Goal: Transaction & Acquisition: Purchase product/service

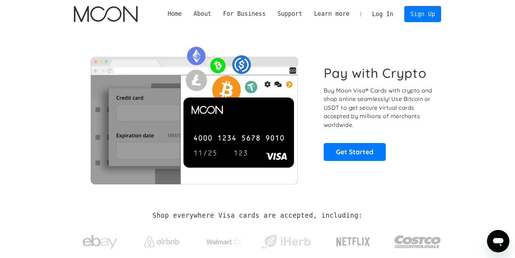
click at [378, 16] on link "Log In" at bounding box center [382, 13] width 33 height 15
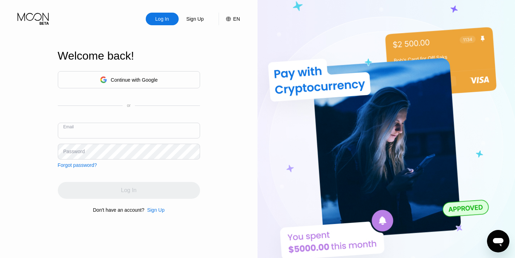
type input "[PERSON_NAME][EMAIL_ADDRESS][DOMAIN_NAME]"
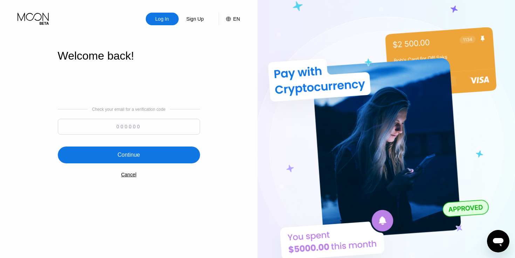
click at [166, 125] on input at bounding box center [129, 127] width 142 height 16
paste input "668755"
type input "668755"
click at [138, 147] on div "Continue" at bounding box center [129, 154] width 142 height 17
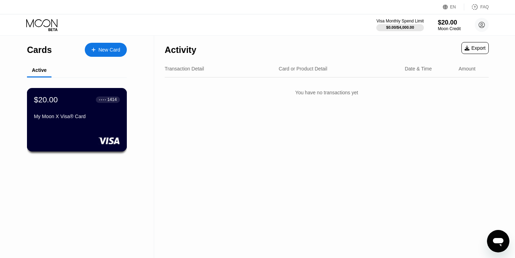
click at [108, 101] on div "1414" at bounding box center [111, 99] width 9 height 5
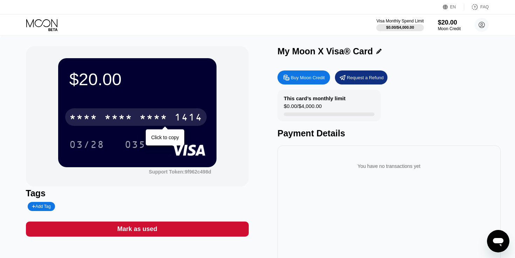
click at [150, 122] on div "* * * *" at bounding box center [153, 117] width 28 height 11
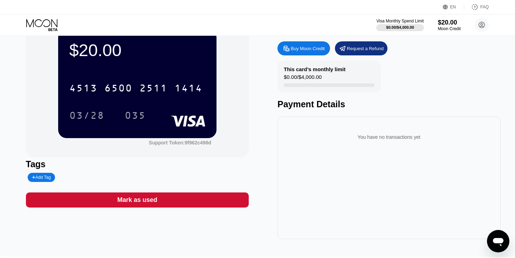
scroll to position [21, 0]
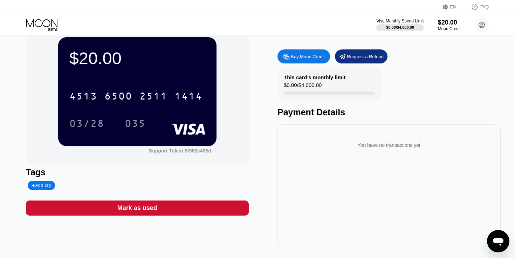
click at [358, 59] on div "Request a Refund" at bounding box center [365, 57] width 37 height 6
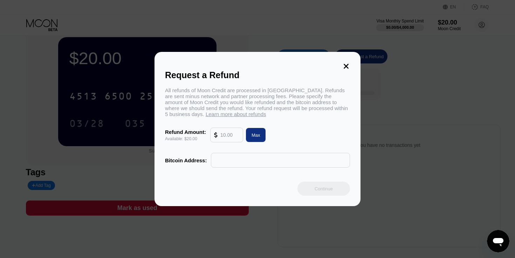
click at [347, 64] on icon at bounding box center [346, 66] width 5 height 5
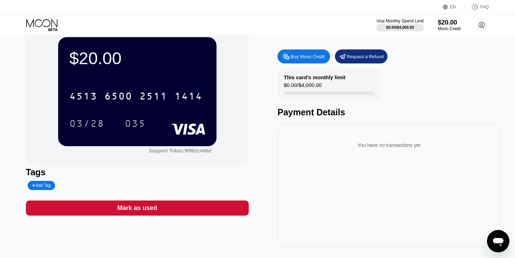
click at [256, 118] on div "$20.00 4513 6500 2511 1414 03/28 035 Support Token: 9f962c498d Tags Add Tag Mar…" at bounding box center [257, 136] width 463 height 222
click at [311, 51] on div "Buy Moon Credit" at bounding box center [303, 56] width 53 height 14
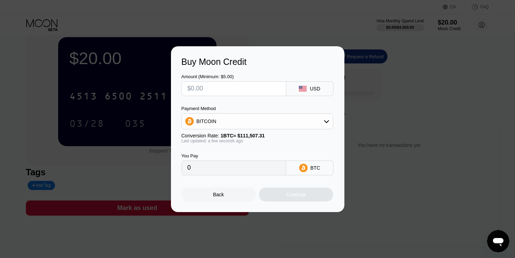
click at [260, 90] on input "text" at bounding box center [233, 89] width 93 height 14
type input "$1"
type input "0.00000897"
type input "$10"
type input "0.00008969"
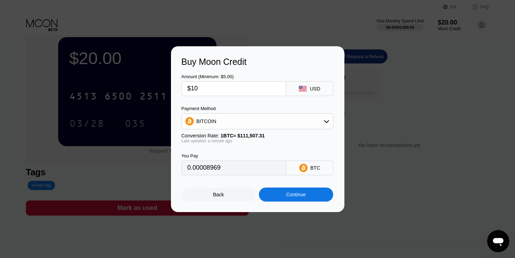
type input "$100"
type input "0.00089681"
type input "$1000"
type input "0.00896803"
click at [295, 194] on div "Continue" at bounding box center [296, 195] width 20 height 6
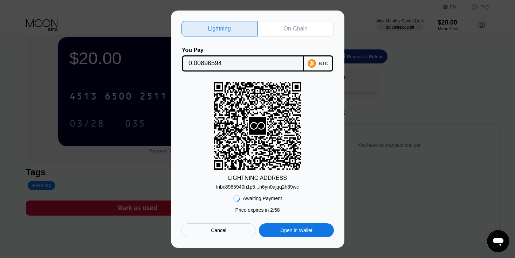
click at [299, 26] on div "On-Chain" at bounding box center [296, 28] width 24 height 7
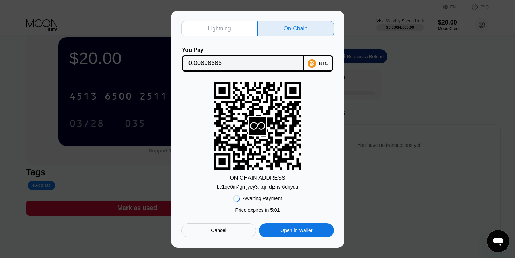
click at [224, 230] on div "Cancel" at bounding box center [218, 230] width 15 height 6
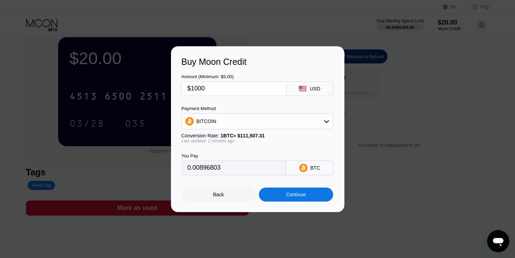
click at [234, 198] on div "Back" at bounding box center [218, 194] width 74 height 14
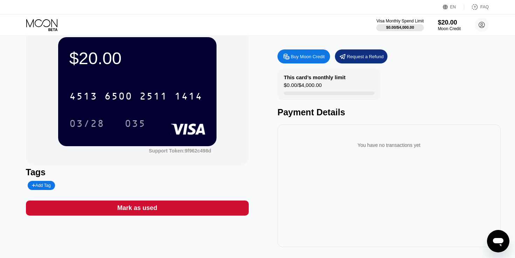
click at [251, 150] on div "$20.00 4513 6500 2511 1414 03/28 035 Support Token: 9f962c498d Tags Add Tag Mar…" at bounding box center [257, 136] width 463 height 222
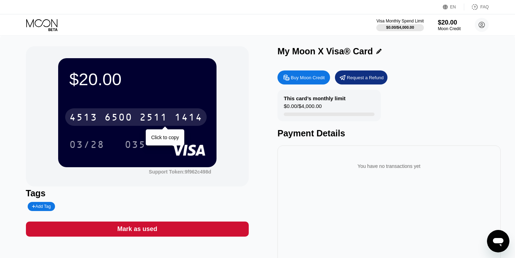
scroll to position [0, 0]
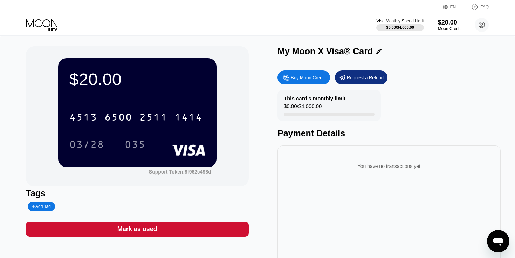
click at [228, 51] on div "$20.00 4513 6500 2511 1414 03/28 035 Support Token: 9f962c498d" at bounding box center [137, 116] width 223 height 140
click at [50, 26] on icon at bounding box center [42, 25] width 33 height 12
